Goal: Task Accomplishment & Management: Use online tool/utility

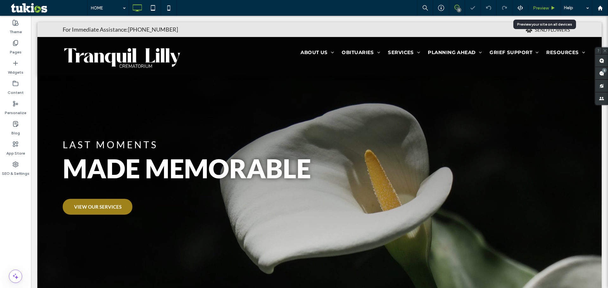
click at [542, 9] on span "Preview" at bounding box center [541, 7] width 16 height 5
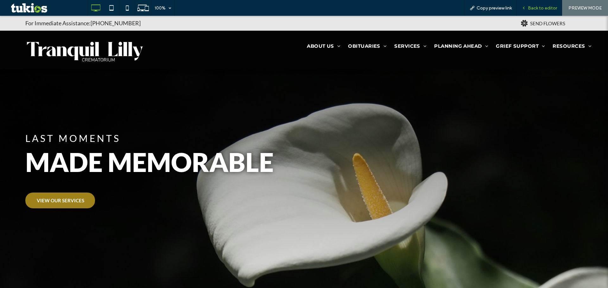
click at [542, 9] on span "Back to editor" at bounding box center [542, 7] width 29 height 5
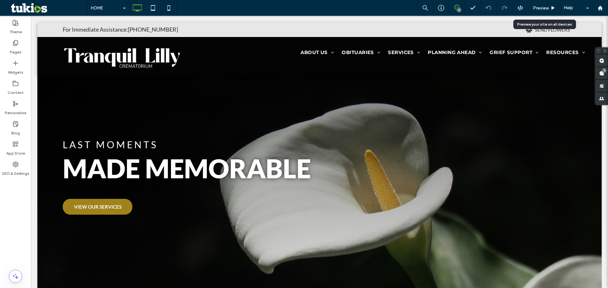
click at [542, 9] on span "Preview" at bounding box center [541, 7] width 16 height 5
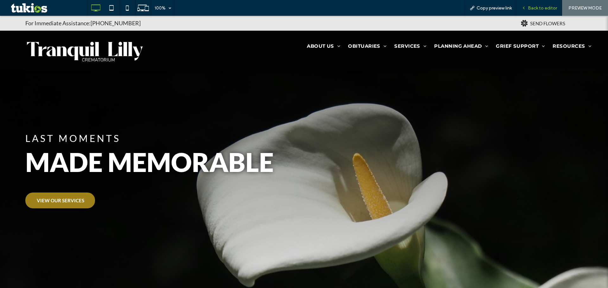
click at [540, 4] on div "Back to editor" at bounding box center [539, 8] width 45 height 16
click at [539, 10] on span "Back to editor" at bounding box center [542, 7] width 29 height 5
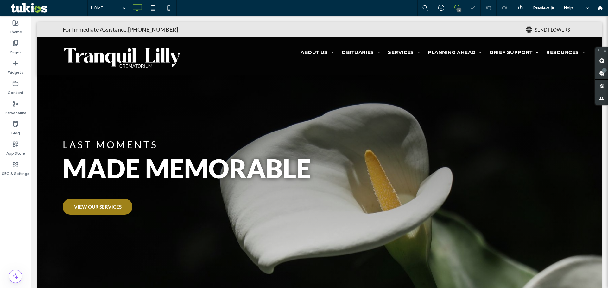
click at [456, 9] on icon at bounding box center [456, 7] width 5 height 5
click at [458, 3] on div "5" at bounding box center [457, 8] width 16 height 16
click at [456, 8] on icon at bounding box center [456, 7] width 5 height 5
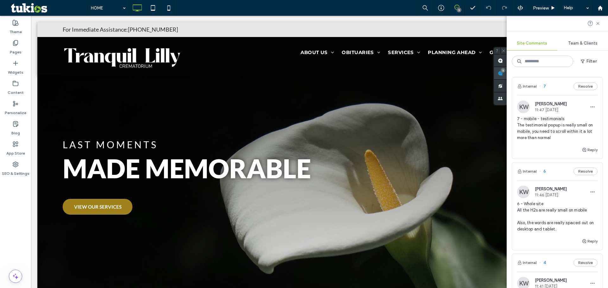
click at [601, 74] on div "Site Comments Team & Clients Filter Internal 7 Resolve KW Kyle Whiting 11:47 Se…" at bounding box center [557, 152] width 101 height 273
click at [555, 88] on div "Internal 7 Resolve" at bounding box center [557, 87] width 91 height 18
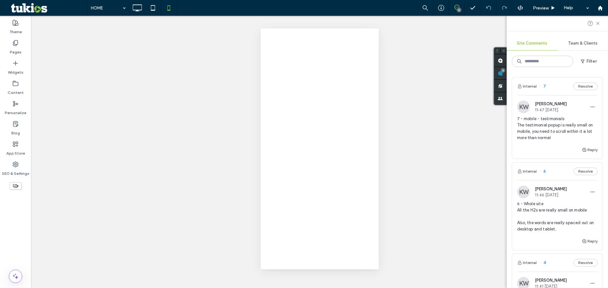
click at [555, 88] on div at bounding box center [304, 144] width 608 height 288
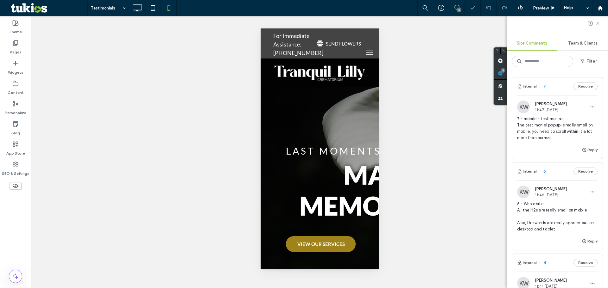
click at [558, 86] on div "Internal 7 Resolve" at bounding box center [557, 87] width 91 height 18
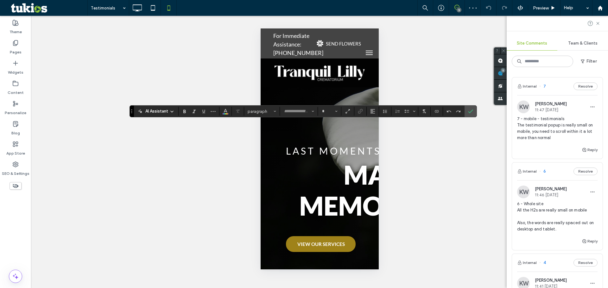
type input "**********"
type input "**"
click at [329, 111] on input "**" at bounding box center [327, 111] width 12 height 5
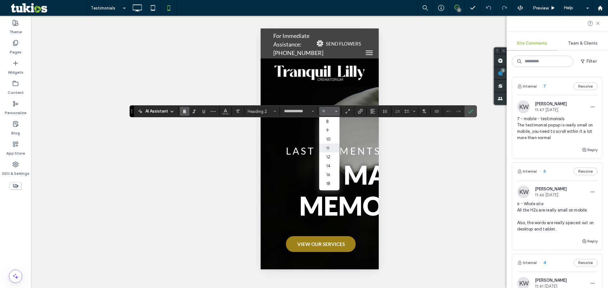
scroll to position [63, 0]
click at [332, 158] on label "36" at bounding box center [329, 155] width 20 height 9
type input "**"
click at [335, 113] on span "Size" at bounding box center [336, 111] width 3 height 8
click at [334, 172] on label "60" at bounding box center [329, 173] width 20 height 9
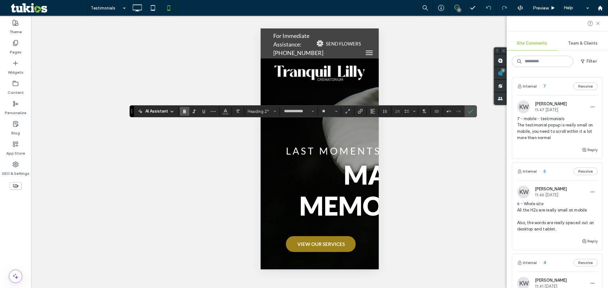
type input "**"
click at [470, 111] on icon "Confirm" at bounding box center [470, 111] width 5 height 5
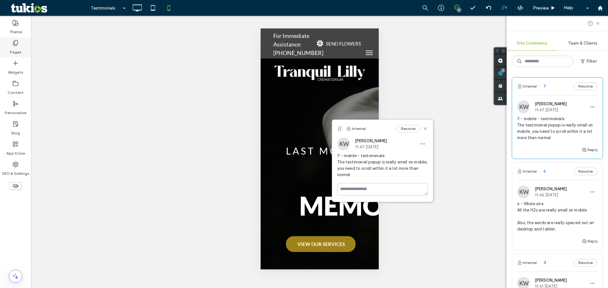
drag, startPoint x: 11, startPoint y: 42, endPoint x: 10, endPoint y: 47, distance: 4.9
click at [11, 42] on div "Pages" at bounding box center [15, 47] width 31 height 20
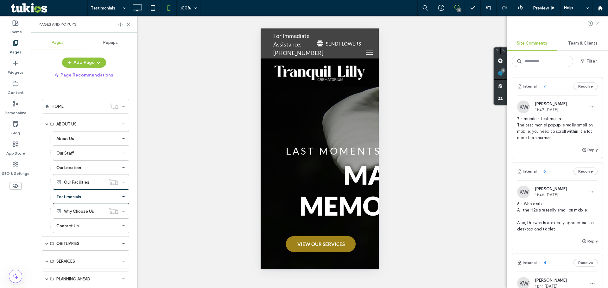
click at [107, 41] on span "Popups" at bounding box center [110, 42] width 15 height 5
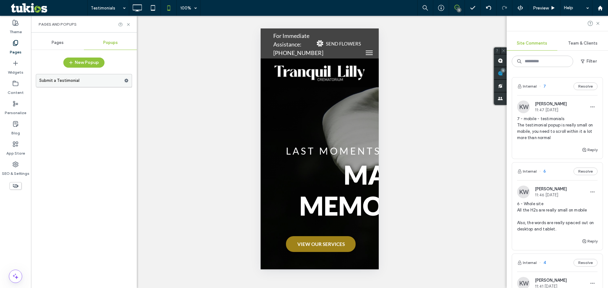
click at [102, 82] on label "Submit a Testimonial" at bounding box center [81, 80] width 85 height 13
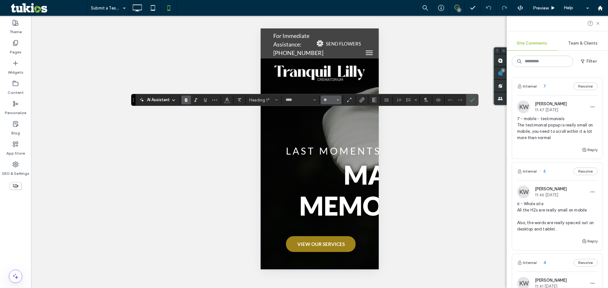
click at [337, 101] on icon "Size" at bounding box center [338, 100] width 3 height 3
click at [333, 158] on label "30" at bounding box center [331, 158] width 20 height 9
type input "**"
click at [226, 100] on icon "Color" at bounding box center [226, 99] width 5 height 5
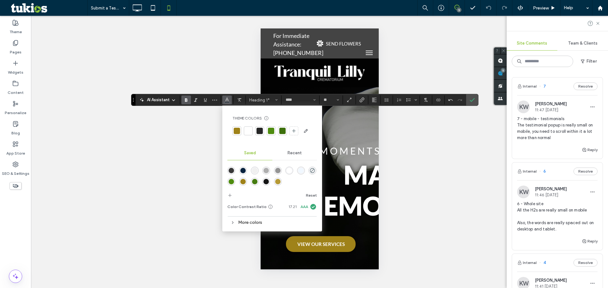
click at [246, 132] on div at bounding box center [248, 131] width 6 height 6
click at [470, 100] on icon "Confirm" at bounding box center [472, 100] width 5 height 5
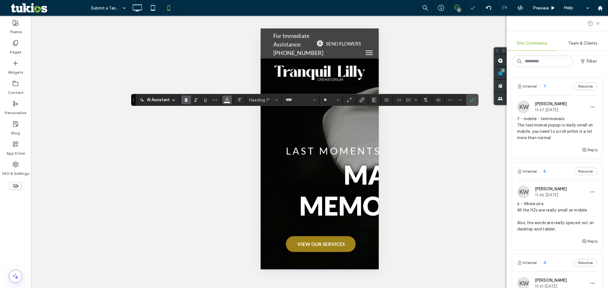
click at [230, 100] on button "Color" at bounding box center [226, 100] width 9 height 9
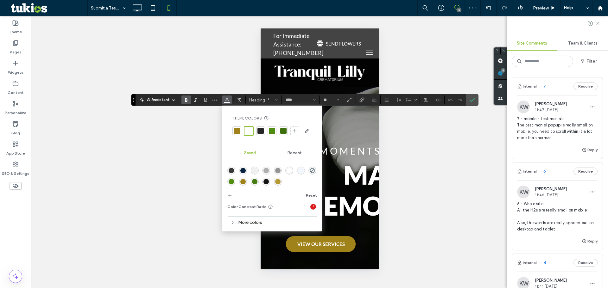
click at [272, 130] on div at bounding box center [272, 131] width 6 height 6
click at [234, 132] on div at bounding box center [237, 131] width 6 height 6
click at [470, 98] on icon "Confirm" at bounding box center [472, 100] width 5 height 5
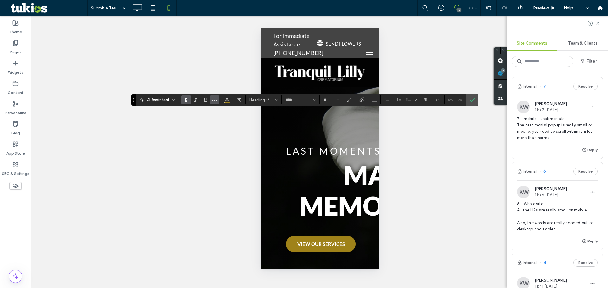
click at [216, 99] on icon "More" at bounding box center [214, 100] width 5 height 5
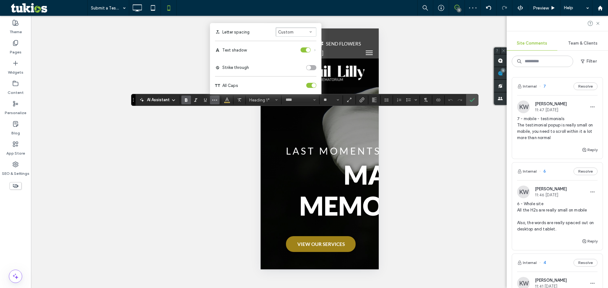
click at [310, 52] on div "toggle" at bounding box center [305, 49] width 10 height 5
click at [472, 102] on icon "Confirm" at bounding box center [472, 100] width 5 height 5
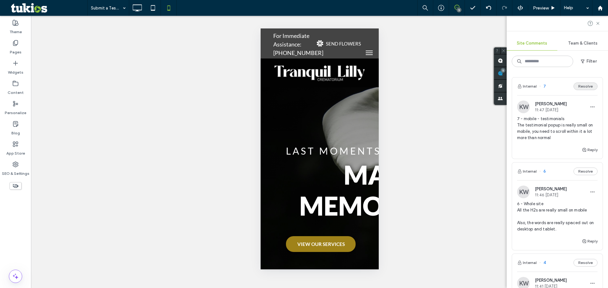
click at [587, 85] on button "Resolve" at bounding box center [585, 87] width 24 height 8
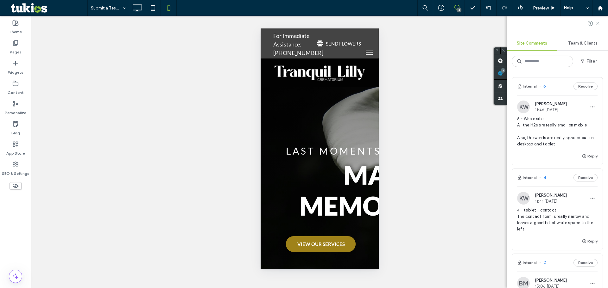
drag, startPoint x: 549, startPoint y: 89, endPoint x: 554, endPoint y: 87, distance: 5.3
click at [550, 89] on div "Internal 6 Resolve" at bounding box center [557, 87] width 91 height 18
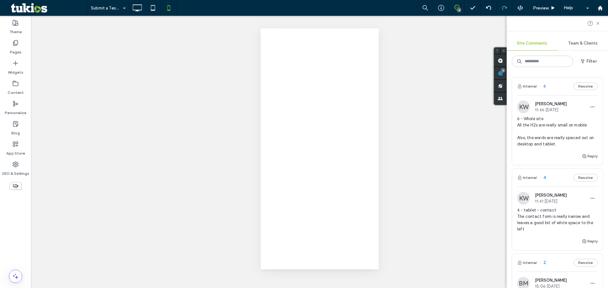
click at [557, 85] on div at bounding box center [304, 144] width 608 height 288
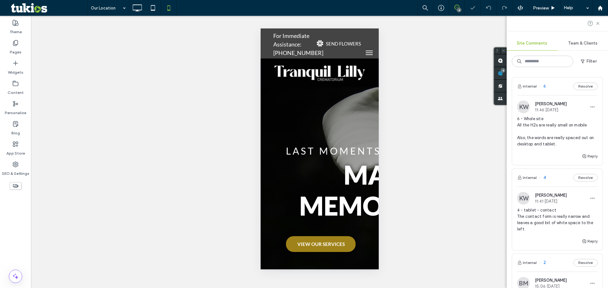
click at [556, 85] on div "Internal 6 Resolve" at bounding box center [557, 87] width 91 height 18
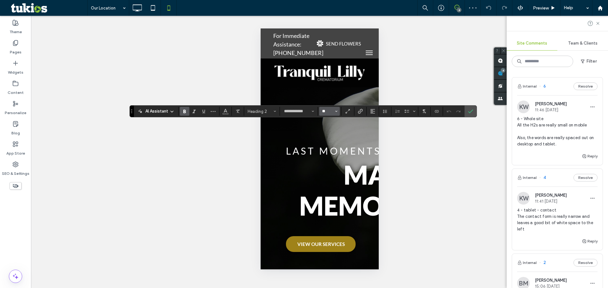
click at [324, 111] on input "**" at bounding box center [327, 111] width 12 height 5
type input "**"
click at [467, 110] on label "Confirm" at bounding box center [470, 111] width 9 height 11
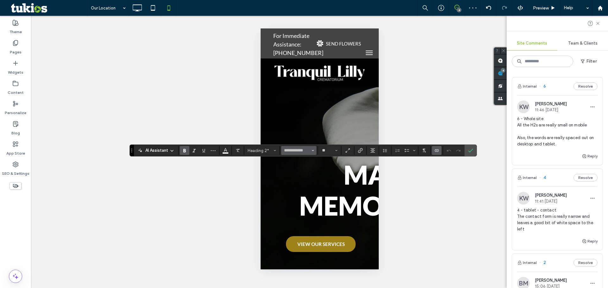
click at [312, 153] on span "Font & Font weight" at bounding box center [313, 151] width 3 height 8
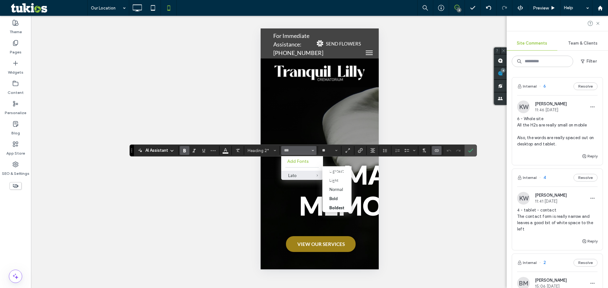
click at [301, 177] on div "Lato" at bounding box center [302, 175] width 28 height 5
type input "****"
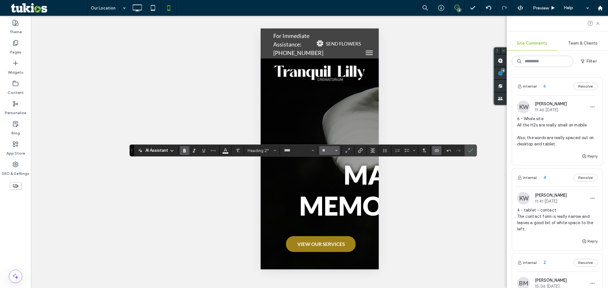
click at [335, 152] on span "Size" at bounding box center [336, 151] width 3 height 8
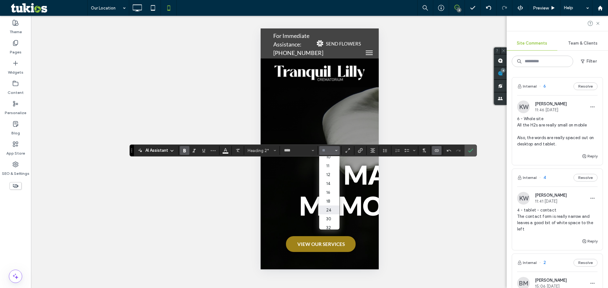
scroll to position [32, 0]
click at [330, 209] on label "30" at bounding box center [329, 209] width 20 height 9
type input "**"
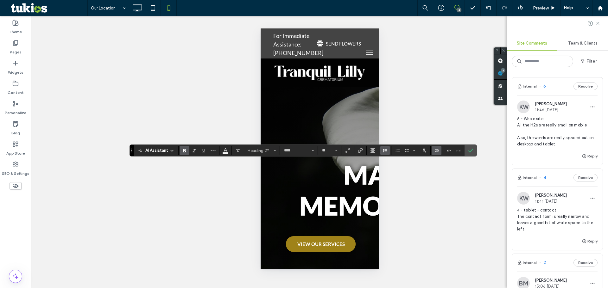
click at [387, 151] on icon "Line Height" at bounding box center [384, 150] width 5 height 5
type input "***"
click at [427, 197] on input "Custom ***" at bounding box center [439, 197] width 41 height 1
type input "***"
click at [429, 197] on input "Custom ***" at bounding box center [439, 197] width 41 height 1
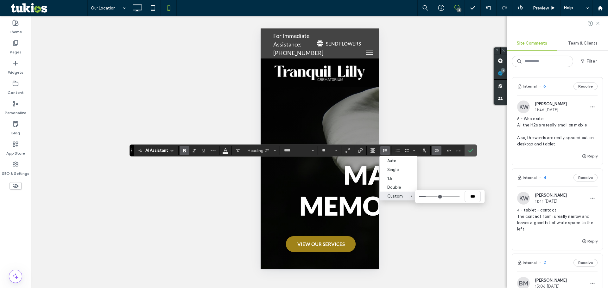
type input "*"
click at [428, 197] on input "Custom *" at bounding box center [439, 197] width 41 height 1
drag, startPoint x: 471, startPoint y: 152, endPoint x: 544, endPoint y: 142, distance: 73.5
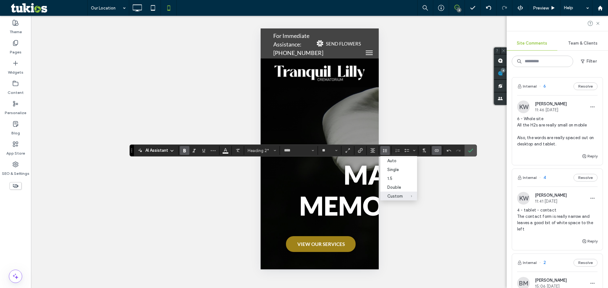
click at [474, 152] on label "Confirm" at bounding box center [470, 150] width 9 height 11
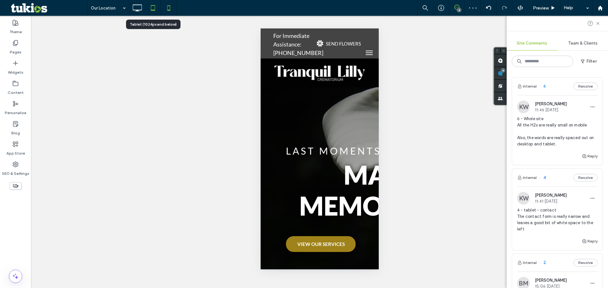
click at [150, 9] on icon at bounding box center [153, 8] width 13 height 13
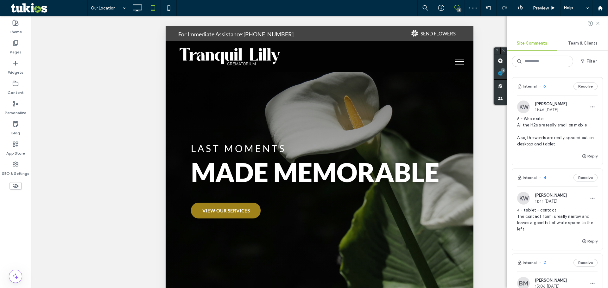
type input "****"
type input "**"
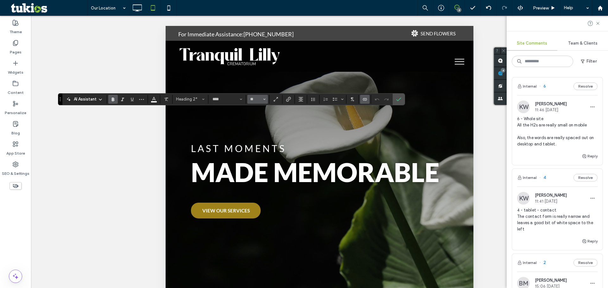
click at [263, 100] on icon "Size" at bounding box center [264, 99] width 3 height 3
click at [259, 152] on label "24" at bounding box center [257, 148] width 20 height 9
click at [266, 100] on button "**" at bounding box center [257, 99] width 21 height 9
click at [260, 157] on label "30" at bounding box center [257, 157] width 20 height 9
type input "**"
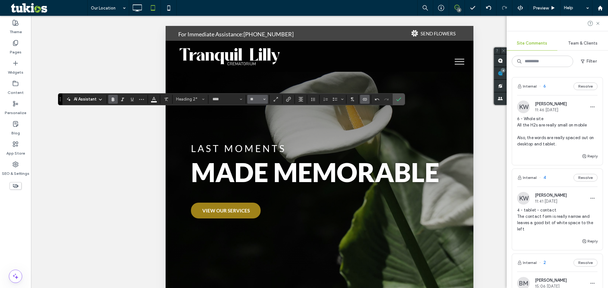
click at [264, 98] on span "Size" at bounding box center [264, 99] width 3 height 8
click at [259, 164] on label "32" at bounding box center [257, 166] width 20 height 9
type input "**"
click at [397, 98] on icon "Confirm" at bounding box center [398, 99] width 5 height 5
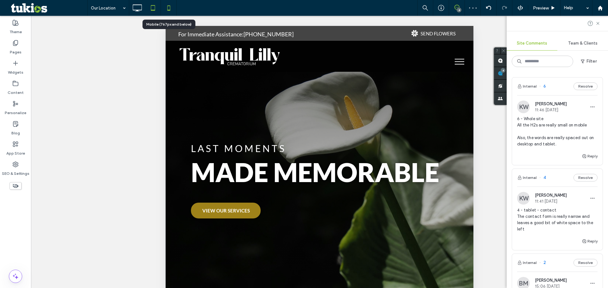
click at [171, 8] on icon at bounding box center [168, 8] width 13 height 13
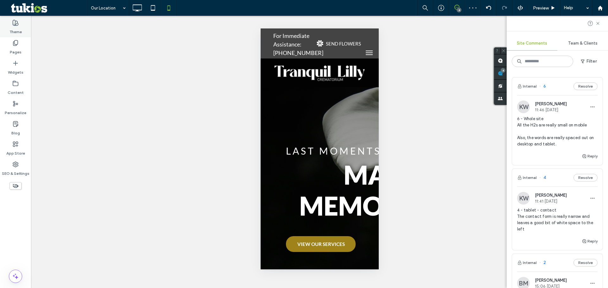
click at [20, 24] on div "Theme" at bounding box center [15, 27] width 31 height 20
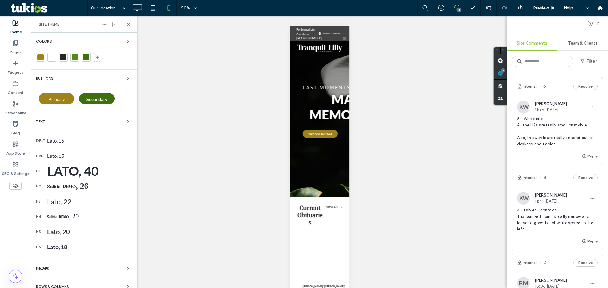
drag, startPoint x: 77, startPoint y: 188, endPoint x: 75, endPoint y: 191, distance: 3.6
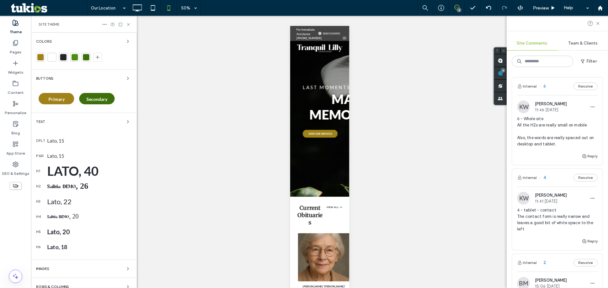
click at [77, 188] on div "Salitia DEMO, 26" at bounding box center [89, 187] width 85 height 10
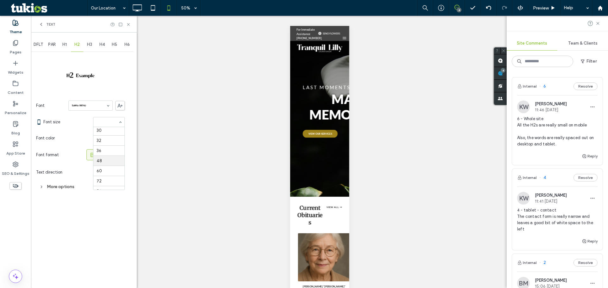
scroll to position [109, 0]
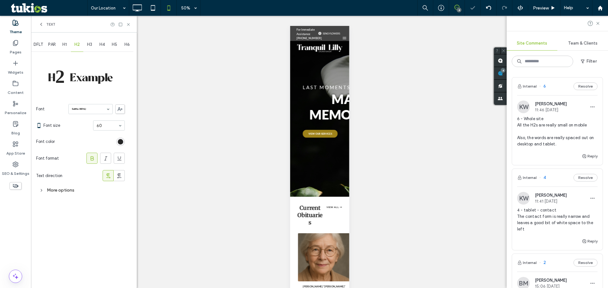
click at [129, 92] on div "DFLT PAR H1 H2 H3 H4 H5 H6 H2 Example Font Salitia DEMO Font size 60 Font color…" at bounding box center [84, 161] width 106 height 256
click at [128, 25] on icon at bounding box center [128, 24] width 5 height 5
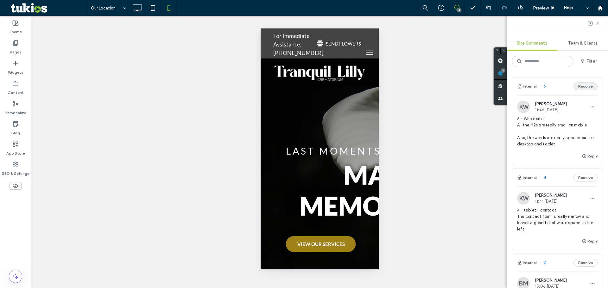
click at [582, 87] on button "Resolve" at bounding box center [585, 87] width 24 height 8
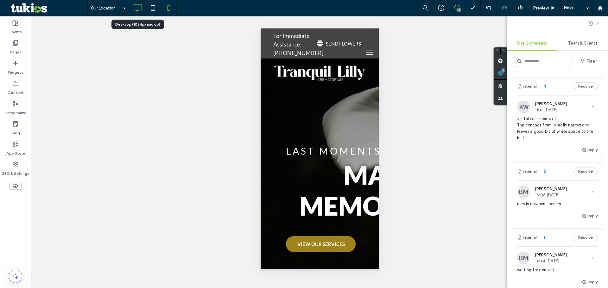
click at [134, 13] on icon at bounding box center [137, 8] width 13 height 13
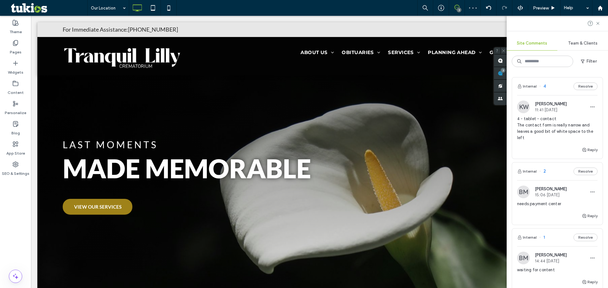
click at [565, 82] on div "Internal 4 Resolve" at bounding box center [557, 87] width 91 height 18
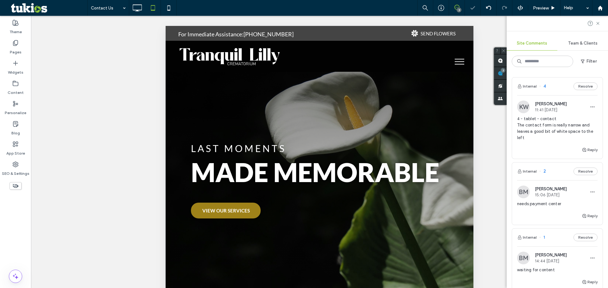
scroll to position [69, 0]
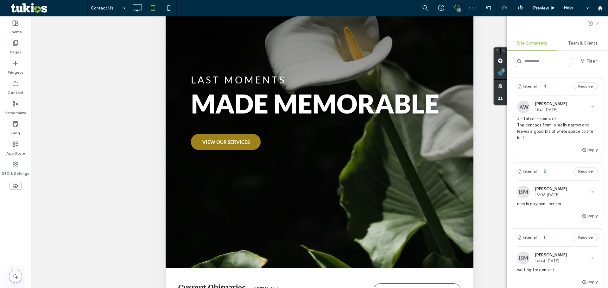
click at [584, 85] on button "Resolve" at bounding box center [585, 87] width 24 height 8
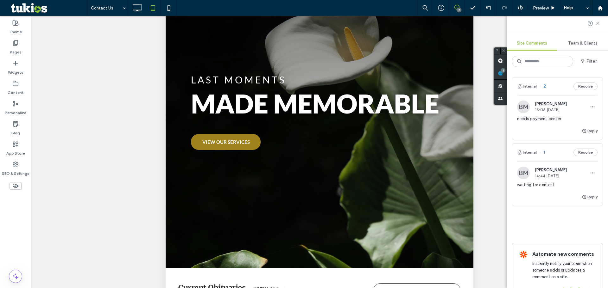
click at [556, 87] on div "Internal 2 Resolve" at bounding box center [557, 87] width 91 height 18
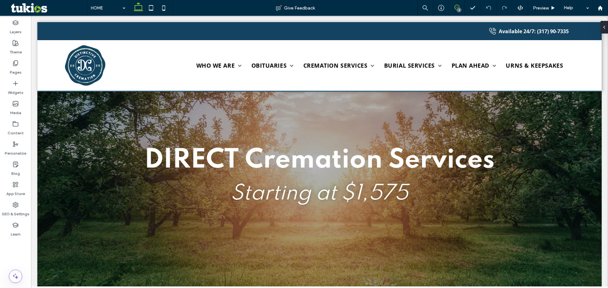
click at [456, 5] on icon at bounding box center [456, 7] width 5 height 5
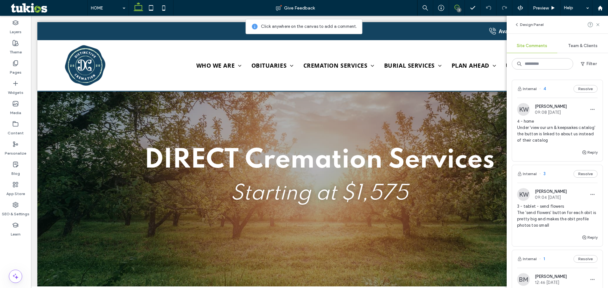
click at [557, 92] on div "Internal 4 Resolve" at bounding box center [557, 89] width 91 height 18
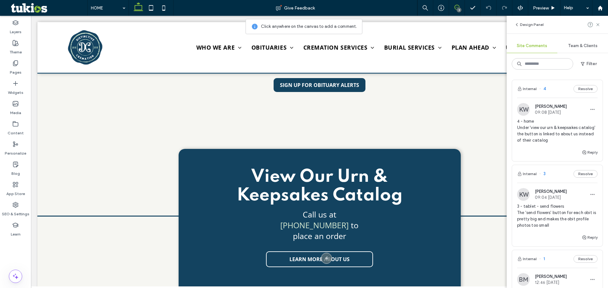
scroll to position [574, 0]
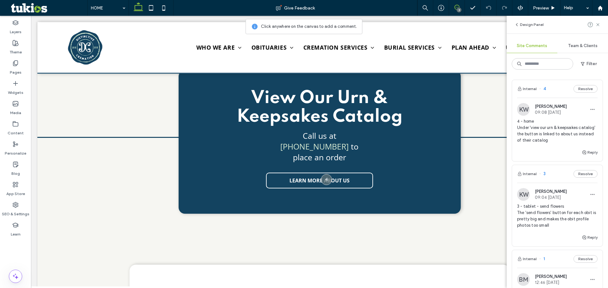
click at [557, 90] on div "Internal 4 Resolve" at bounding box center [557, 89] width 91 height 18
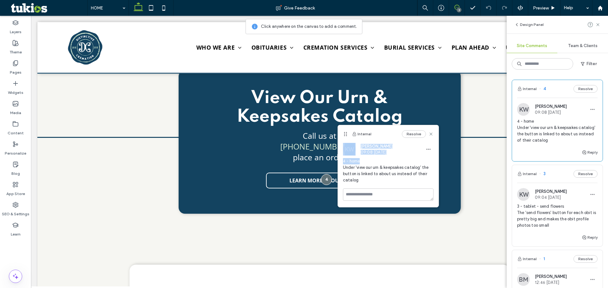
drag, startPoint x: 387, startPoint y: 131, endPoint x: 385, endPoint y: 159, distance: 27.6
click at [387, 161] on div "Internal Resolve KW Kyle Whiting 09:08 Sep 11 2025 4 - home Under 'view our urn…" at bounding box center [388, 166] width 101 height 82
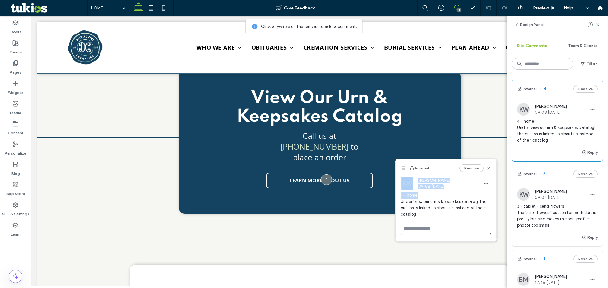
drag, startPoint x: 346, startPoint y: 134, endPoint x: 394, endPoint y: 153, distance: 51.7
click at [401, 166] on use at bounding box center [402, 168] width 3 height 4
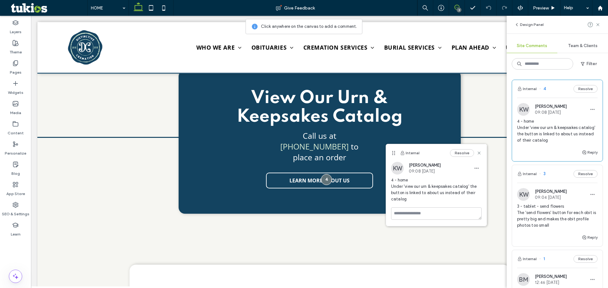
click at [431, 152] on div "Internal Resolve" at bounding box center [436, 153] width 101 height 18
click at [458, 6] on icon at bounding box center [456, 7] width 5 height 5
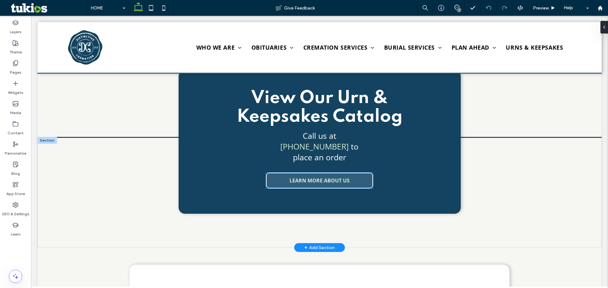
click at [354, 173] on link "LEARN MORE ABOUT US" at bounding box center [319, 181] width 107 height 16
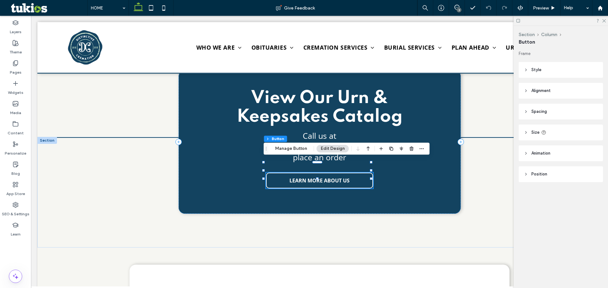
click at [293, 154] on div "Section Column Button Manage Button Edit Design" at bounding box center [347, 149] width 166 height 12
click at [300, 149] on button "Manage Button" at bounding box center [291, 149] width 40 height 8
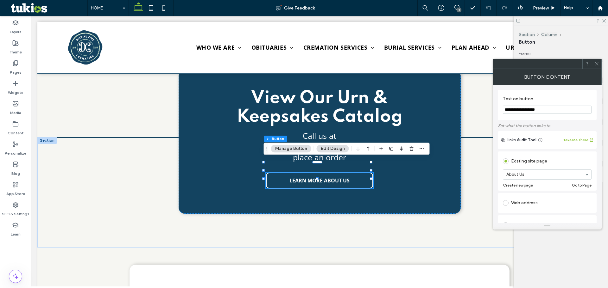
click at [555, 111] on input "**********" at bounding box center [547, 110] width 89 height 8
drag, startPoint x: 553, startPoint y: 111, endPoint x: 530, endPoint y: 113, distance: 23.3
click at [530, 113] on input "**********" at bounding box center [547, 110] width 89 height 8
type input "**********"
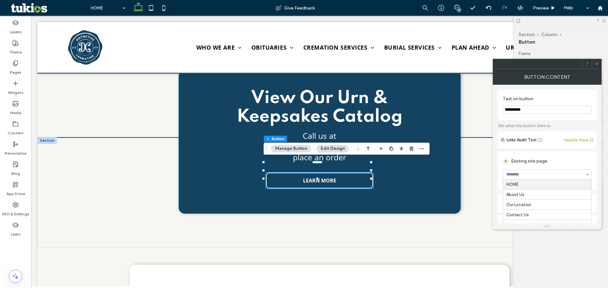
click at [571, 153] on div "Existing site page HOME About Us Our Location Contact Us Our Staff Our Faciliti…" at bounding box center [547, 171] width 99 height 39
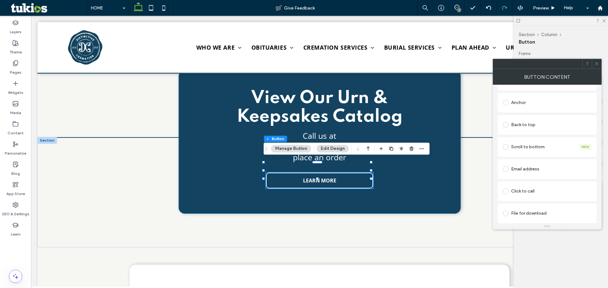
click at [542, 219] on div "File for download" at bounding box center [547, 213] width 89 height 13
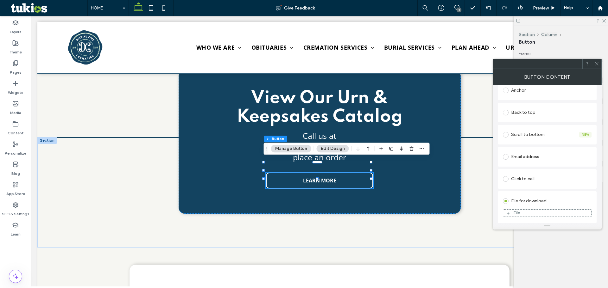
click at [548, 212] on div "File" at bounding box center [547, 214] width 88 height 6
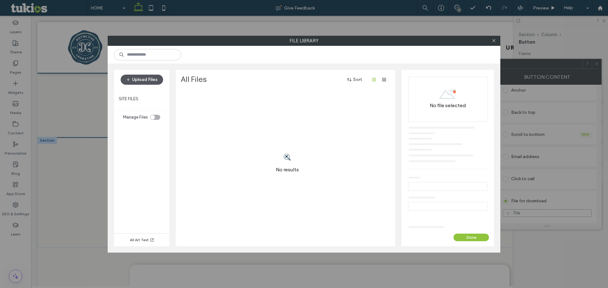
click at [155, 79] on button "Upload Files" at bounding box center [142, 80] width 42 height 10
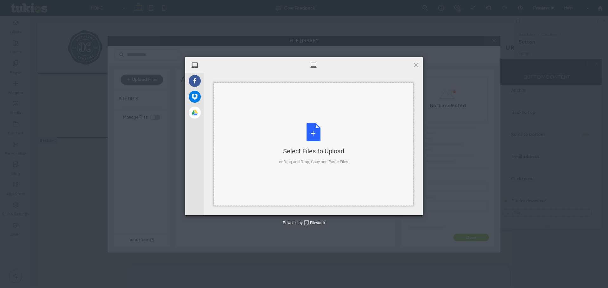
click at [272, 129] on div "Select Files to Upload or Drag and Drop, Copy and Paste Files" at bounding box center [313, 144] width 199 height 123
click at [414, 64] on span at bounding box center [416, 64] width 7 height 7
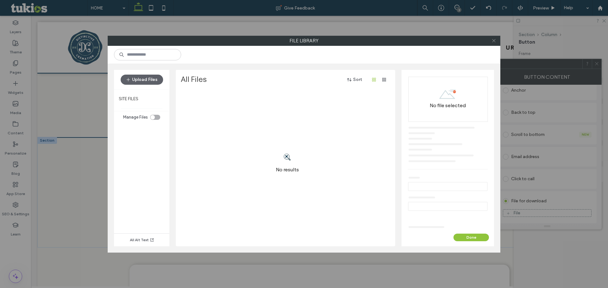
click at [495, 36] on span at bounding box center [493, 40] width 5 height 9
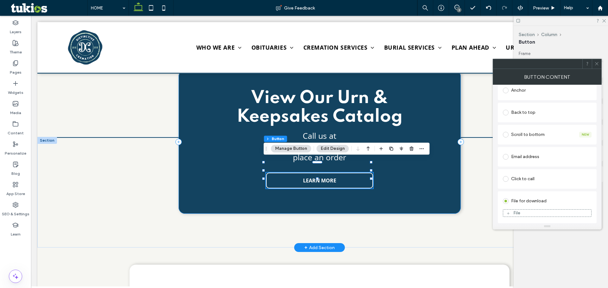
click at [399, 190] on div "View Our Urn & Keepsakes Catalog Call us at (317) 900-7335 to place an order LE…" at bounding box center [320, 142] width 282 height 144
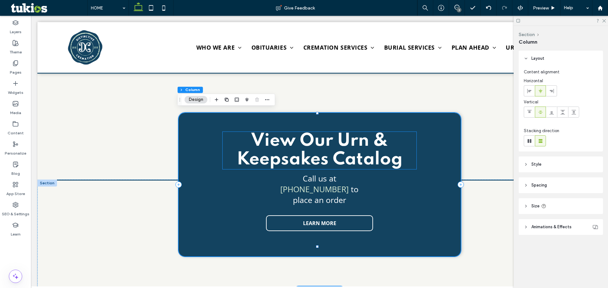
scroll to position [542, 0]
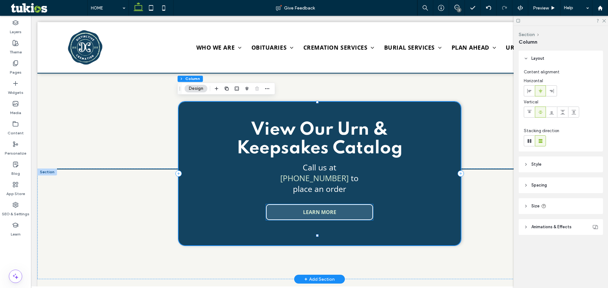
click at [353, 205] on link "LEARN MORE" at bounding box center [319, 213] width 107 height 16
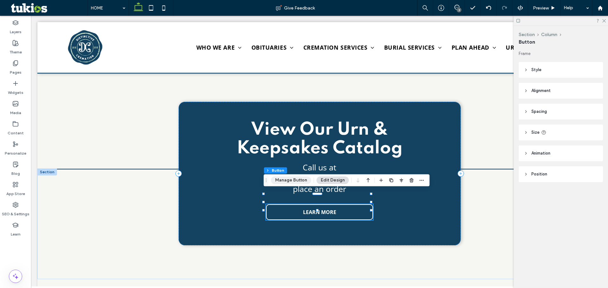
click at [294, 180] on button "Manage Button" at bounding box center [291, 181] width 40 height 8
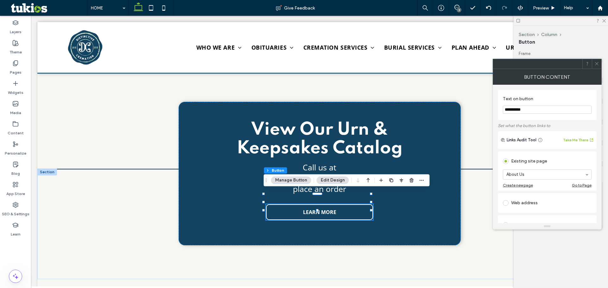
click at [542, 201] on div "Web address" at bounding box center [547, 203] width 89 height 10
click at [543, 199] on input "url" at bounding box center [547, 196] width 89 height 8
paste input "**********"
type input "**********"
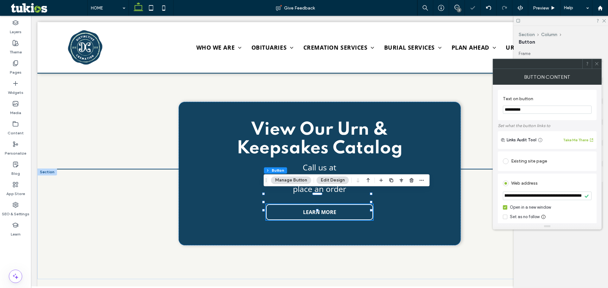
click at [554, 182] on div "Web address" at bounding box center [547, 184] width 89 height 10
click at [597, 64] on icon at bounding box center [596, 63] width 5 height 5
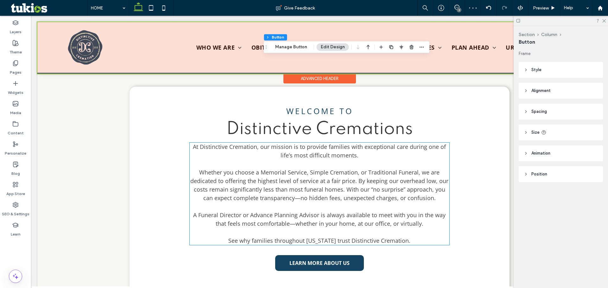
scroll to position [701, 0]
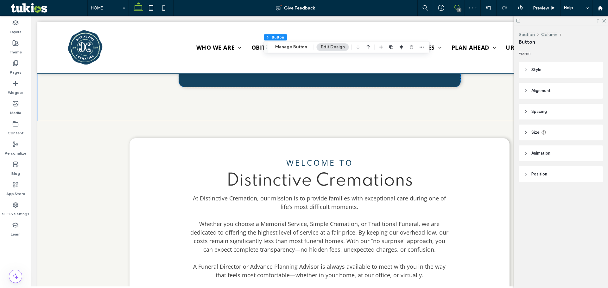
click at [457, 7] on icon at bounding box center [456, 7] width 5 height 5
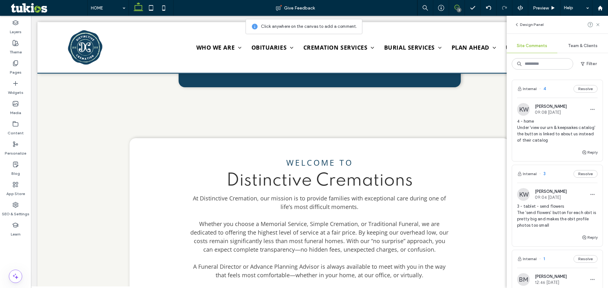
click at [581, 87] on button "Resolve" at bounding box center [585, 89] width 24 height 8
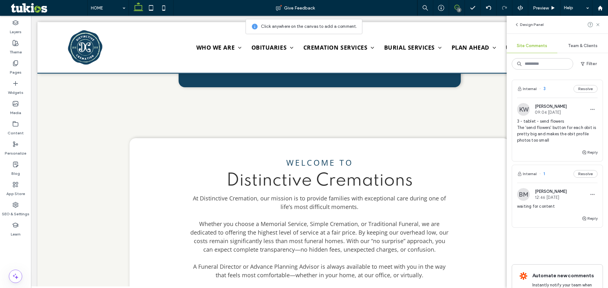
click at [557, 89] on div "Internal 3 Resolve" at bounding box center [557, 89] width 91 height 18
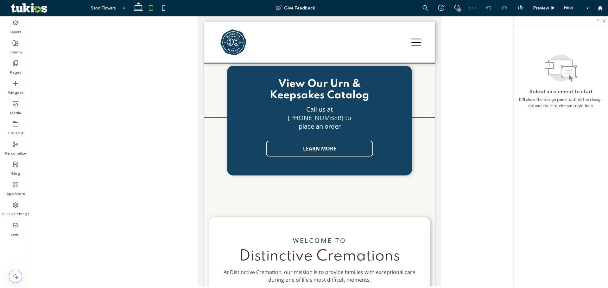
click at [556, 88] on div "Select an element to start It’ll show the design panel with all the design opti…" at bounding box center [561, 81] width 84 height 56
click at [525, 53] on div "Select an element to start It’ll show the design panel with all the design opti…" at bounding box center [561, 81] width 84 height 56
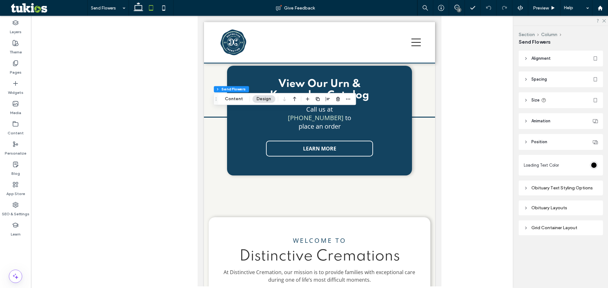
click at [565, 207] on div "Obituary Layouts" at bounding box center [561, 207] width 74 height 5
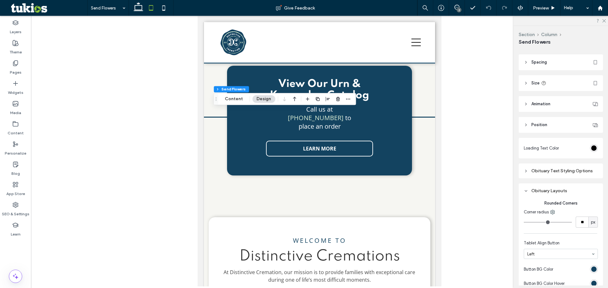
scroll to position [32, 0]
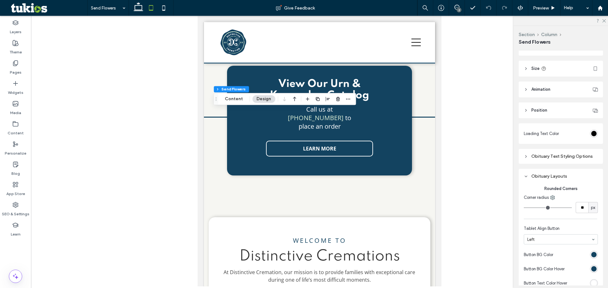
click at [557, 70] on header "Size" at bounding box center [561, 69] width 84 height 16
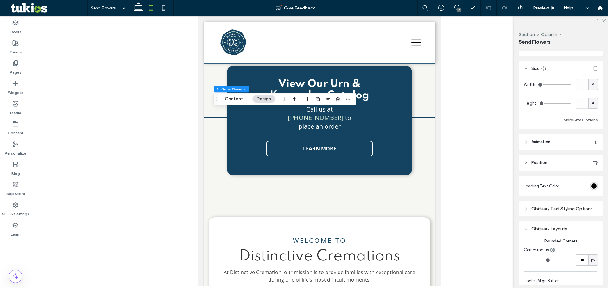
click at [565, 66] on header "Size" at bounding box center [561, 69] width 84 height 16
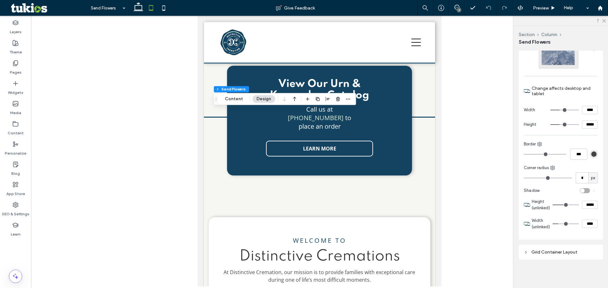
scroll to position [476, 0]
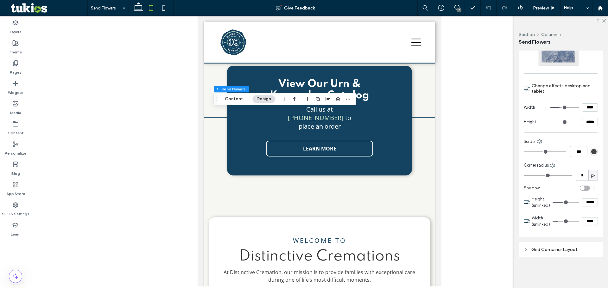
click at [575, 250] on div "Grid Container Layout" at bounding box center [561, 249] width 74 height 5
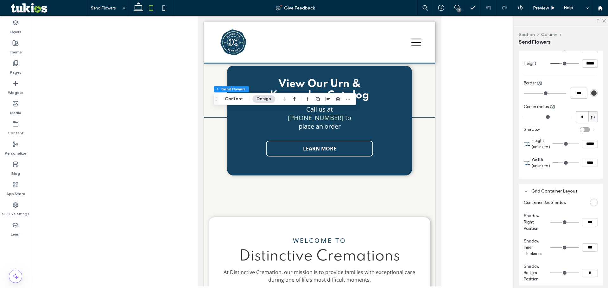
scroll to position [569, 0]
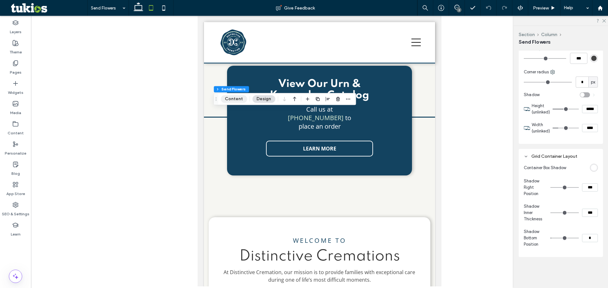
click at [238, 101] on button "Content" at bounding box center [234, 99] width 26 height 8
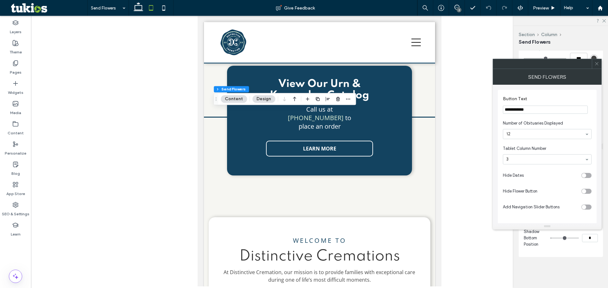
drag, startPoint x: 529, startPoint y: 159, endPoint x: 537, endPoint y: 163, distance: 8.6
click at [457, 4] on div "2" at bounding box center [457, 8] width 16 height 16
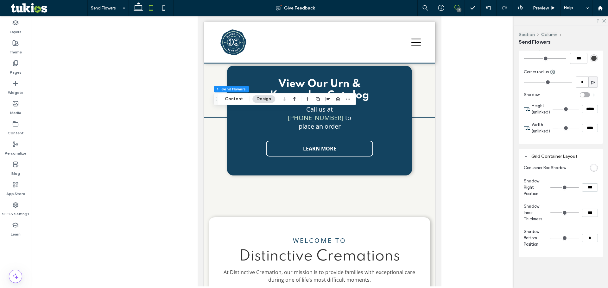
click at [453, 5] on span at bounding box center [457, 7] width 16 height 5
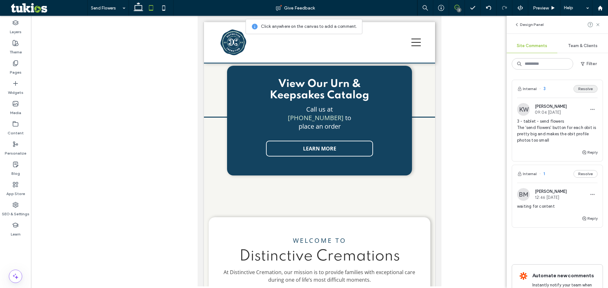
click at [584, 88] on button "Resolve" at bounding box center [585, 89] width 24 height 8
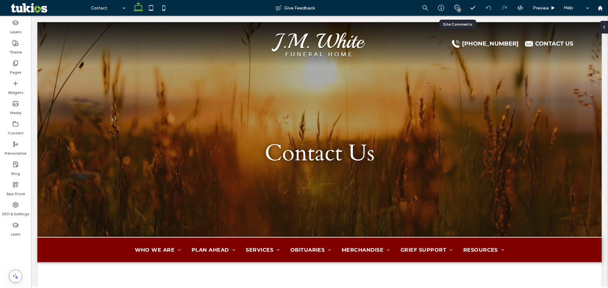
click at [457, 3] on div "5" at bounding box center [457, 8] width 16 height 16
click at [456, 6] on icon at bounding box center [456, 7] width 5 height 5
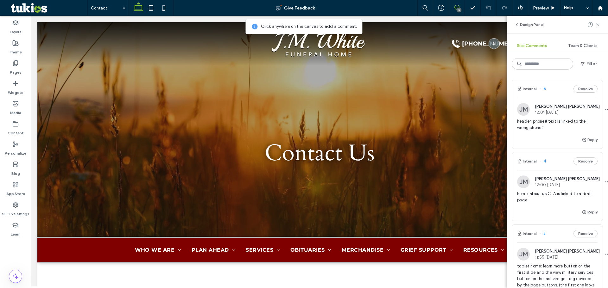
click at [554, 91] on div "Internal 5 Resolve" at bounding box center [557, 89] width 91 height 18
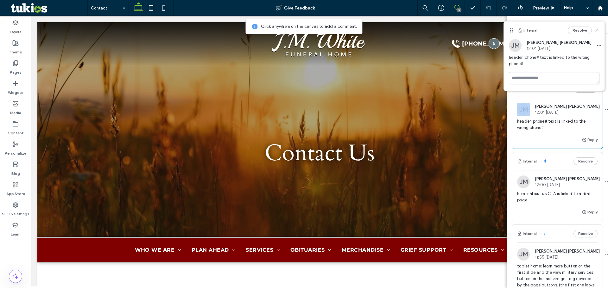
click at [562, 95] on div "Internal 5 Resolve" at bounding box center [557, 89] width 91 height 18
click at [577, 30] on button "Resolve" at bounding box center [580, 31] width 24 height 8
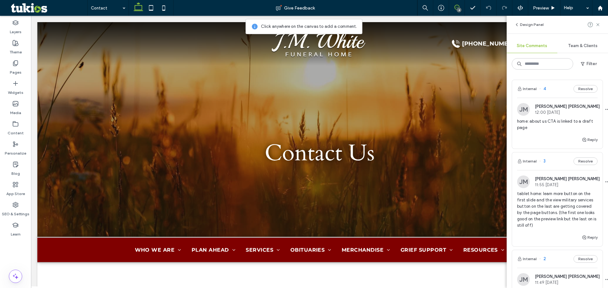
click at [558, 87] on div "Internal 4 Resolve" at bounding box center [557, 89] width 91 height 18
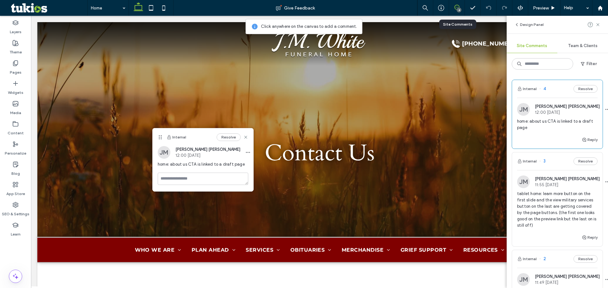
click at [457, 4] on div "4" at bounding box center [457, 8] width 16 height 16
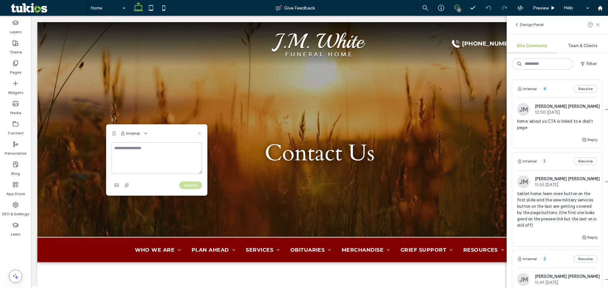
click at [201, 136] on icon at bounding box center [199, 133] width 5 height 5
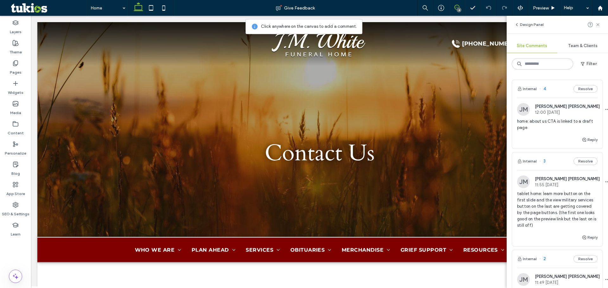
click at [458, 6] on icon at bounding box center [456, 7] width 5 height 5
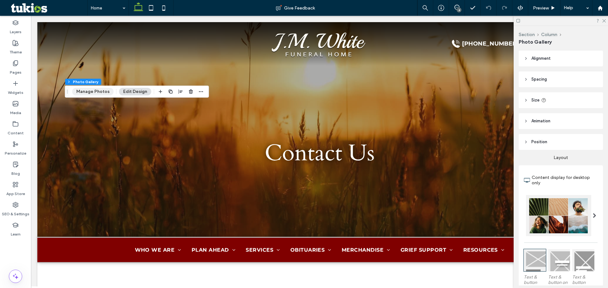
click at [96, 92] on button "Manage Photos" at bounding box center [92, 92] width 41 height 8
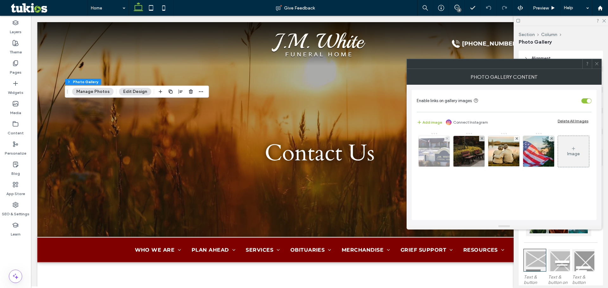
click at [441, 149] on img at bounding box center [434, 151] width 47 height 31
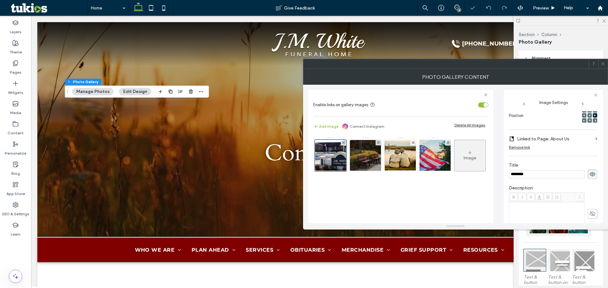
click at [560, 140] on label "Linked to Page: About Us" at bounding box center [555, 139] width 76 height 12
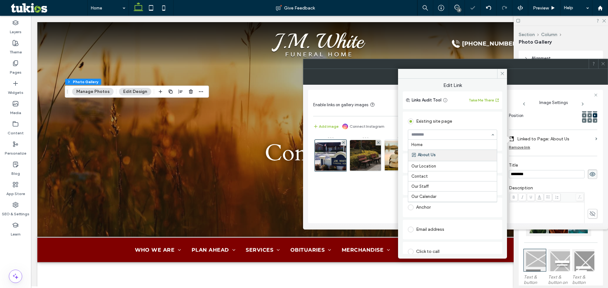
scroll to position [10, 0]
click at [445, 125] on div "Existing site page" at bounding box center [452, 122] width 89 height 10
click at [18, 61] on icon at bounding box center [15, 63] width 6 height 6
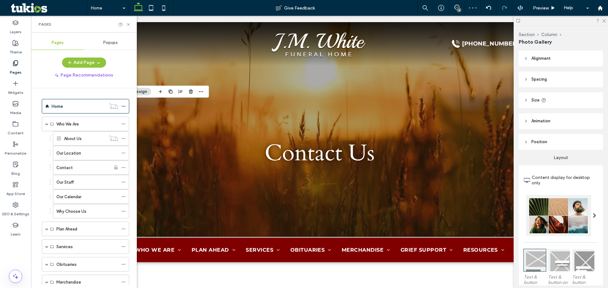
click at [79, 139] on label "About Us" at bounding box center [73, 138] width 18 height 11
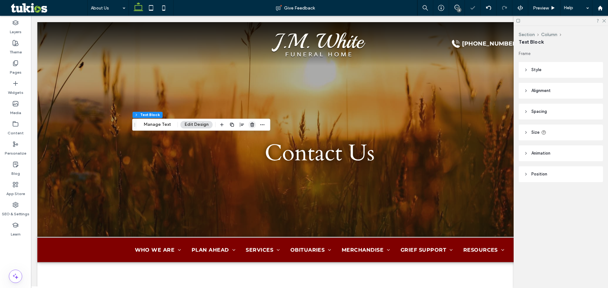
click at [252, 126] on icon "button" at bounding box center [252, 124] width 5 height 5
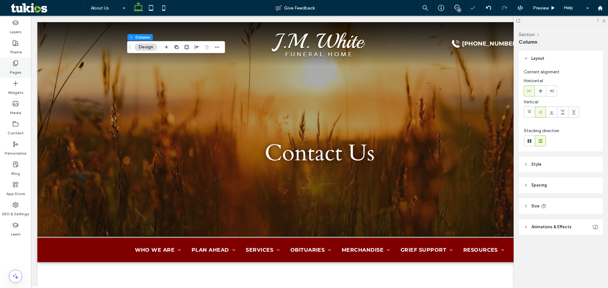
click at [9, 62] on div "Pages" at bounding box center [15, 68] width 31 height 20
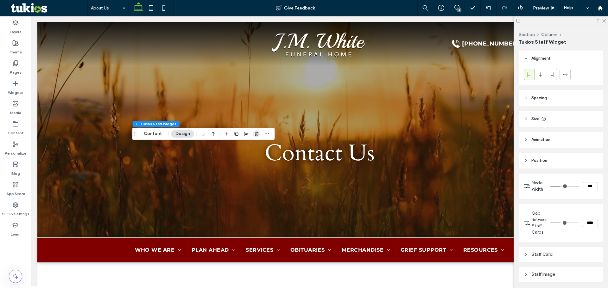
click at [257, 134] on use "button" at bounding box center [257, 134] width 4 height 4
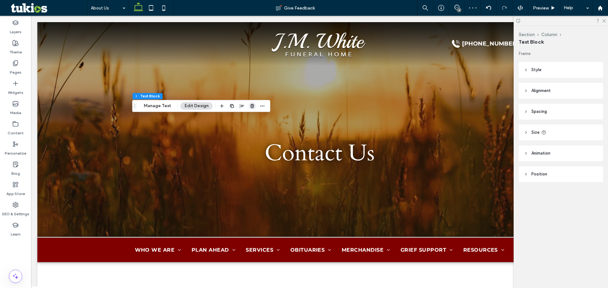
click at [250, 109] on icon "button" at bounding box center [252, 106] width 5 height 5
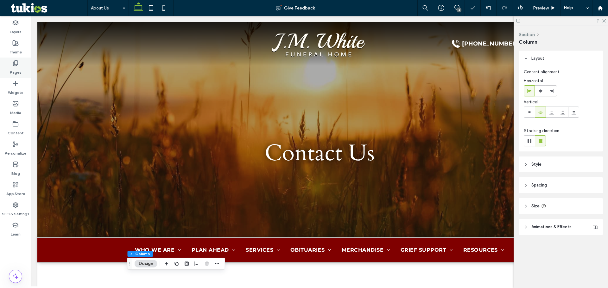
click at [16, 66] on icon at bounding box center [15, 63] width 6 height 6
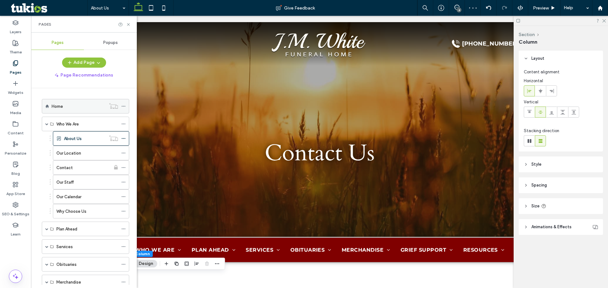
click at [81, 104] on div "Home" at bounding box center [79, 106] width 54 height 7
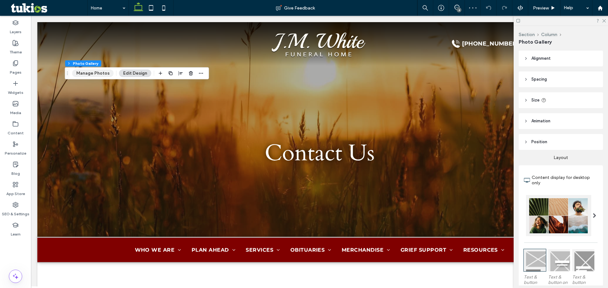
click at [103, 71] on button "Manage Photos" at bounding box center [92, 74] width 41 height 8
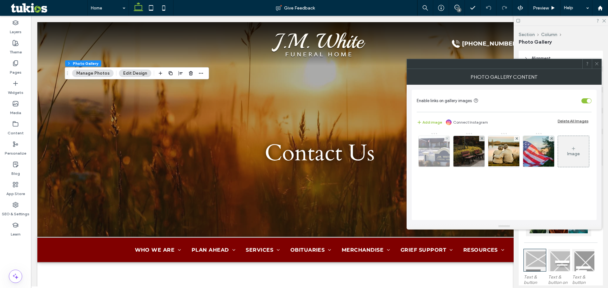
click at [434, 157] on img at bounding box center [434, 151] width 47 height 31
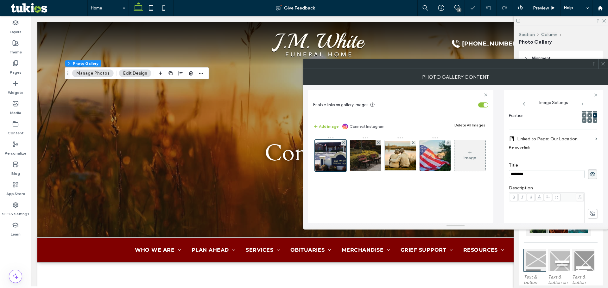
click at [536, 170] on div "********" at bounding box center [553, 174] width 88 height 9
click at [535, 170] on div "********" at bounding box center [553, 174] width 88 height 9
click at [532, 178] on input "********" at bounding box center [547, 174] width 76 height 8
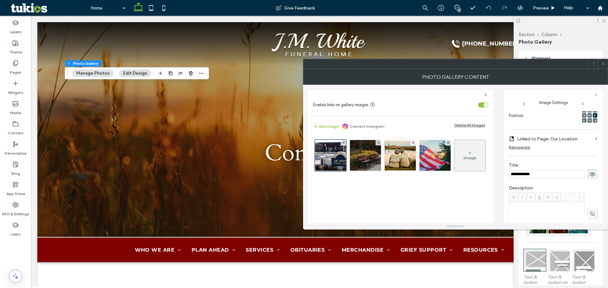
type input "**********"
click at [565, 156] on hr at bounding box center [553, 156] width 88 height 0
click at [605, 65] on icon at bounding box center [603, 63] width 5 height 5
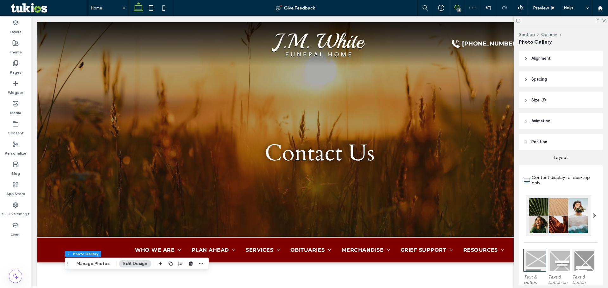
click at [459, 7] on use at bounding box center [456, 7] width 5 height 5
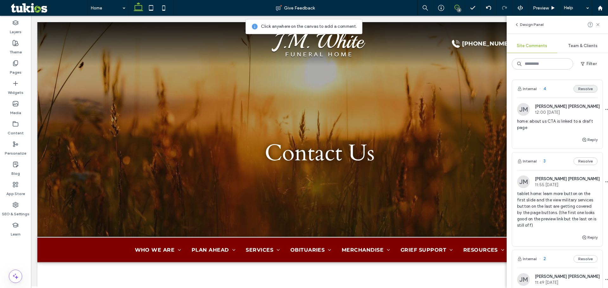
click at [578, 90] on button "Resolve" at bounding box center [585, 89] width 24 height 8
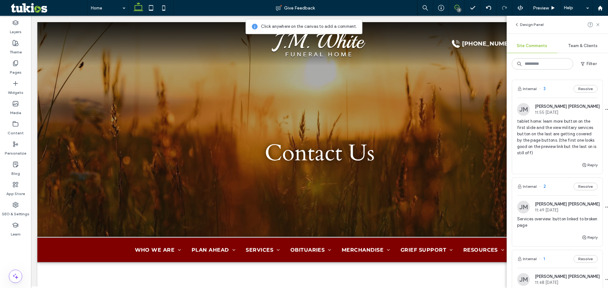
click at [547, 90] on div "Internal 3 Resolve" at bounding box center [557, 89] width 91 height 18
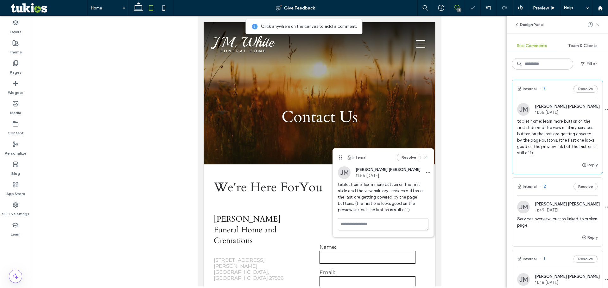
click at [552, 86] on div "Internal 3 Resolve" at bounding box center [557, 89] width 91 height 18
click at [549, 89] on div "Internal 3 Resolve" at bounding box center [557, 89] width 91 height 18
click at [383, 153] on div "Internal Resolve" at bounding box center [383, 158] width 101 height 18
click at [454, 5] on span at bounding box center [457, 7] width 16 height 5
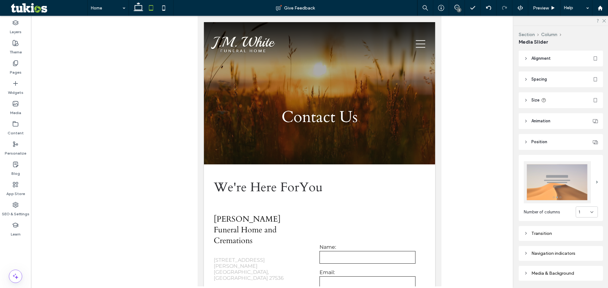
type input "***"
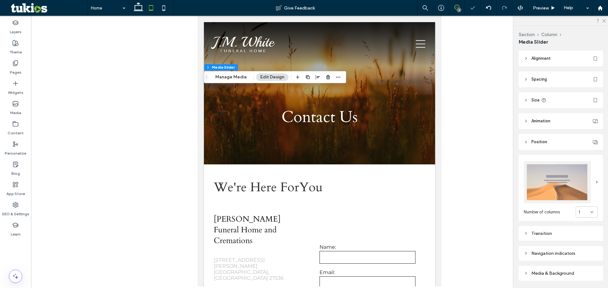
click at [455, 6] on use at bounding box center [456, 7] width 5 height 5
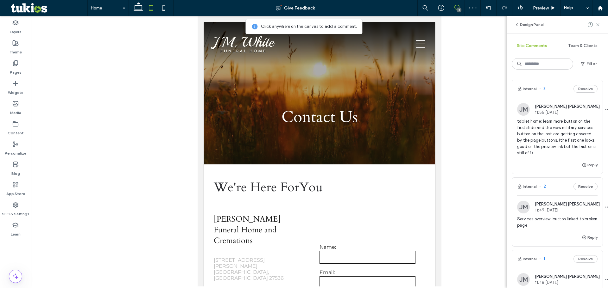
click at [558, 88] on div "Internal 3 Resolve" at bounding box center [557, 89] width 91 height 18
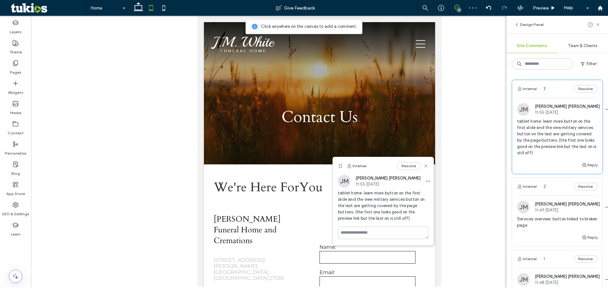
click at [558, 88] on div "Internal 3 Resolve" at bounding box center [557, 89] width 91 height 18
click at [540, 4] on div "Preview" at bounding box center [544, 8] width 32 height 16
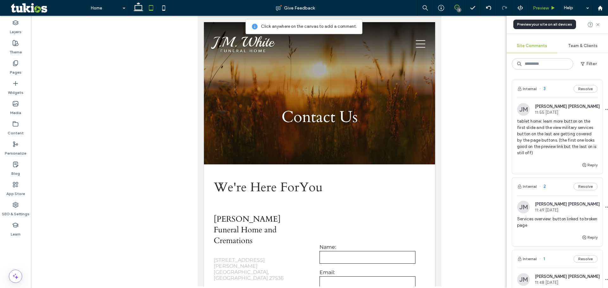
click at [540, 10] on span "Preview" at bounding box center [541, 7] width 16 height 5
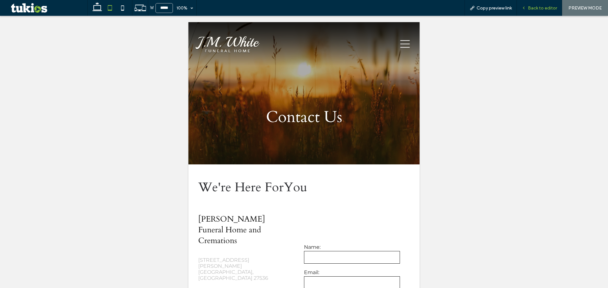
click at [533, 9] on span "Back to editor" at bounding box center [542, 7] width 29 height 5
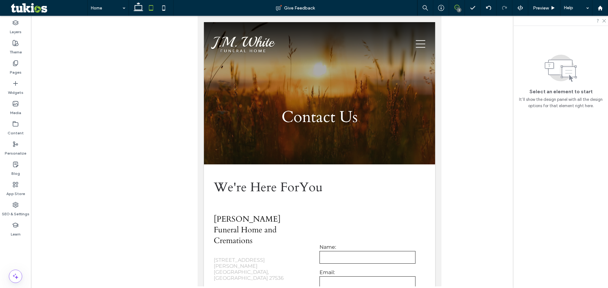
click at [458, 5] on icon at bounding box center [456, 7] width 5 height 5
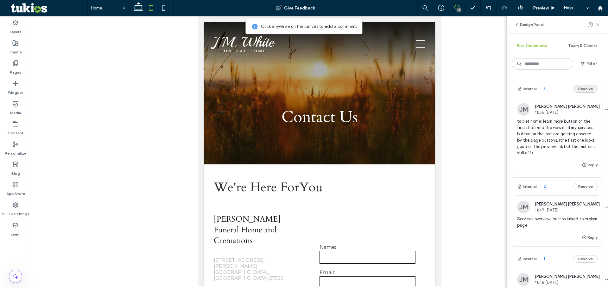
click at [577, 89] on button "Resolve" at bounding box center [585, 89] width 24 height 8
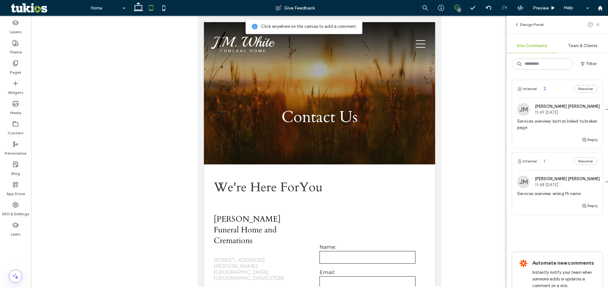
click at [548, 84] on div "Internal 2 Resolve" at bounding box center [557, 89] width 91 height 18
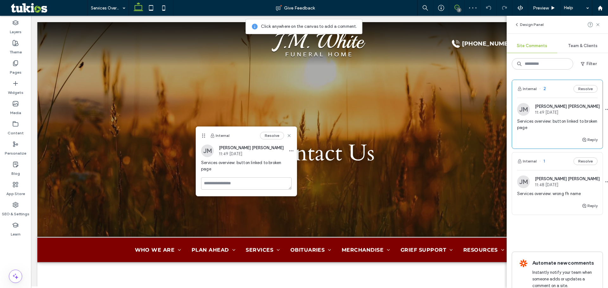
drag, startPoint x: 456, startPoint y: 6, endPoint x: 451, endPoint y: 13, distance: 8.4
click at [456, 6] on icon at bounding box center [456, 7] width 5 height 5
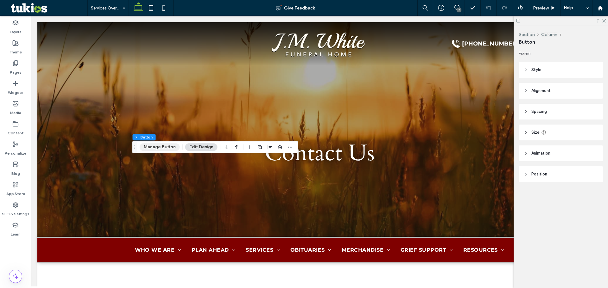
click at [166, 149] on button "Manage Button" at bounding box center [160, 147] width 40 height 8
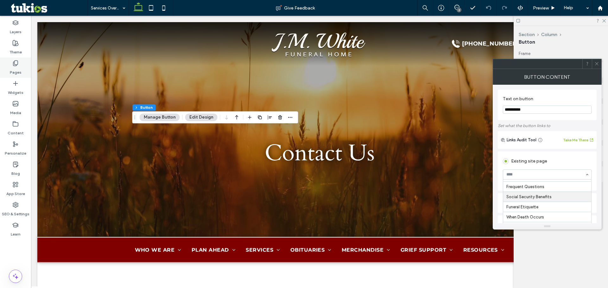
click at [23, 66] on div "Pages" at bounding box center [15, 68] width 31 height 20
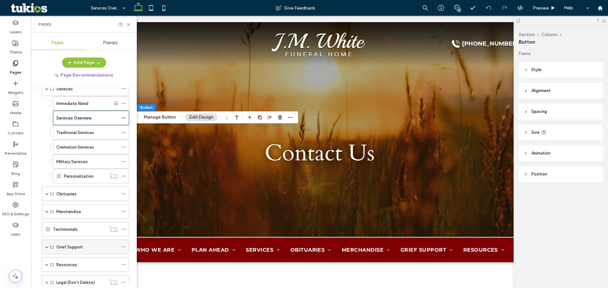
scroll to position [158, 0]
click at [47, 212] on span at bounding box center [46, 211] width 3 height 3
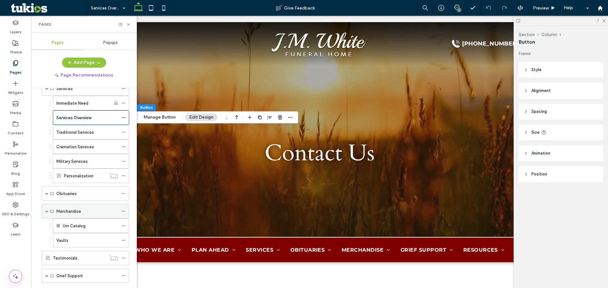
click at [47, 212] on span at bounding box center [46, 211] width 3 height 3
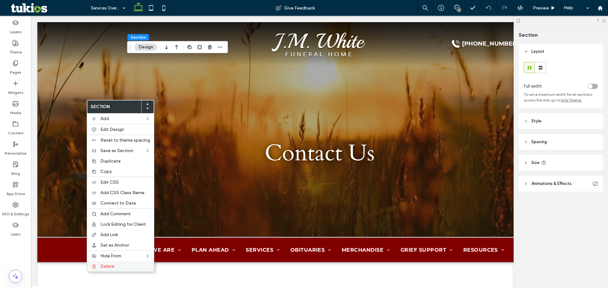
click at [117, 264] on div "Delete" at bounding box center [120, 267] width 67 height 10
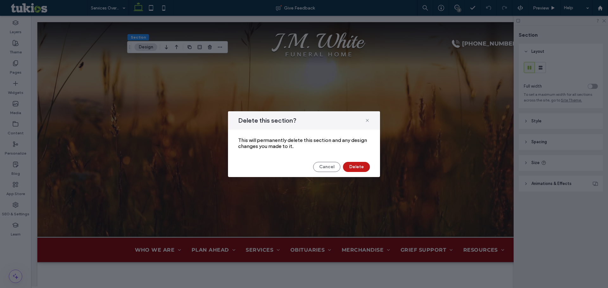
click at [354, 166] on button "Delete" at bounding box center [356, 167] width 27 height 10
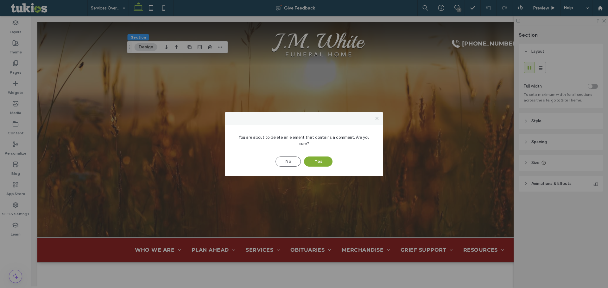
click at [314, 162] on button "Yes" at bounding box center [318, 162] width 28 height 10
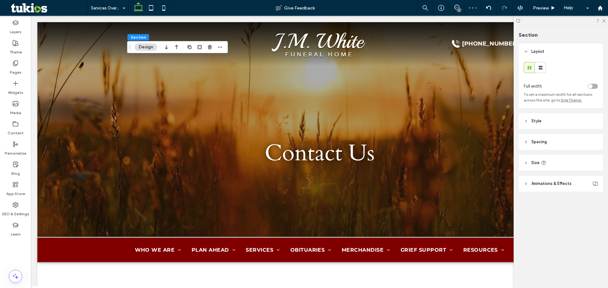
click at [556, 141] on header "Spacing" at bounding box center [561, 142] width 84 height 16
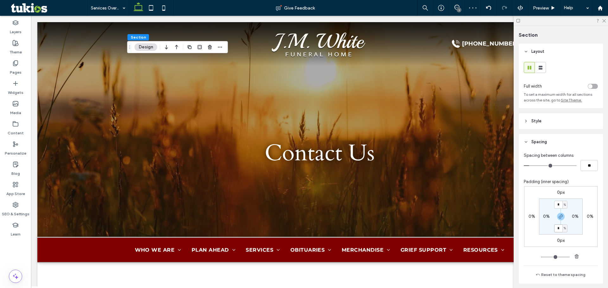
click at [558, 232] on input "*" at bounding box center [558, 229] width 8 height 8
click at [559, 218] on use "button" at bounding box center [561, 217] width 4 height 4
click at [558, 231] on label "2%" at bounding box center [561, 228] width 6 height 5
type input "*"
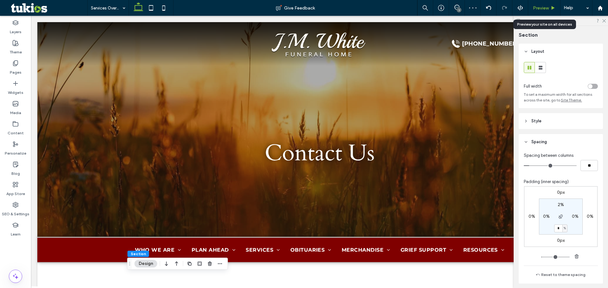
click at [543, 7] on span "Preview" at bounding box center [541, 7] width 16 height 5
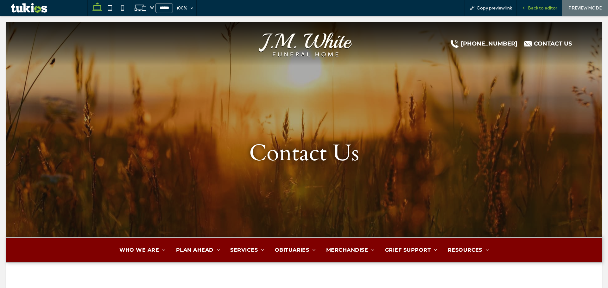
click at [533, 9] on span "Back to editor" at bounding box center [542, 7] width 29 height 5
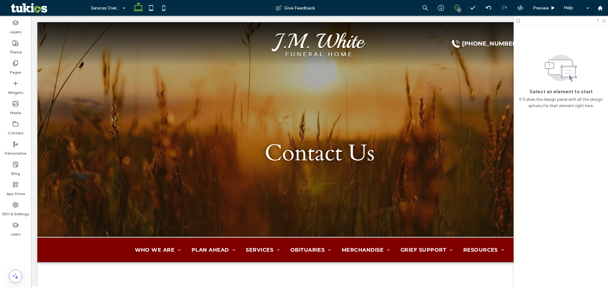
click at [452, 6] on span at bounding box center [457, 7] width 16 height 5
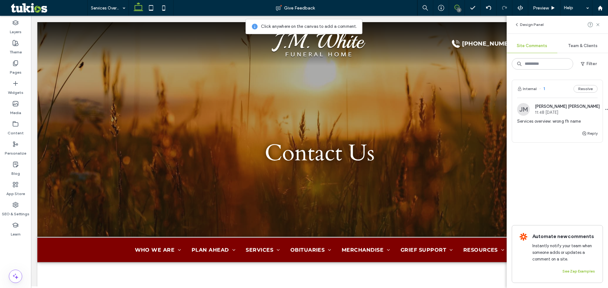
click at [561, 92] on div "Internal 1 Resolve" at bounding box center [557, 89] width 91 height 18
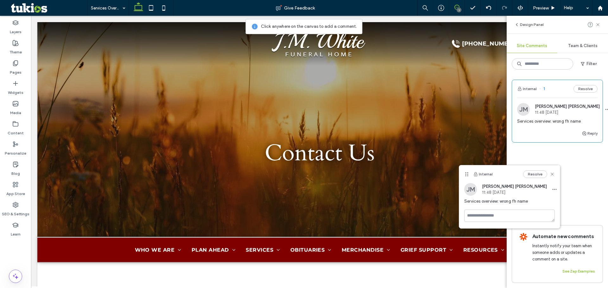
click at [562, 91] on div "Internal 1 Resolve" at bounding box center [557, 89] width 91 height 18
click at [457, 9] on div "1" at bounding box center [459, 10] width 5 height 5
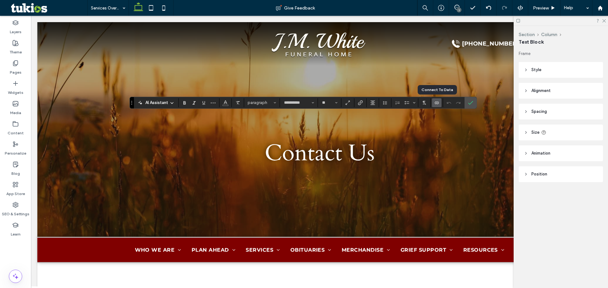
click at [433, 103] on label "Connect To Data" at bounding box center [436, 102] width 9 height 9
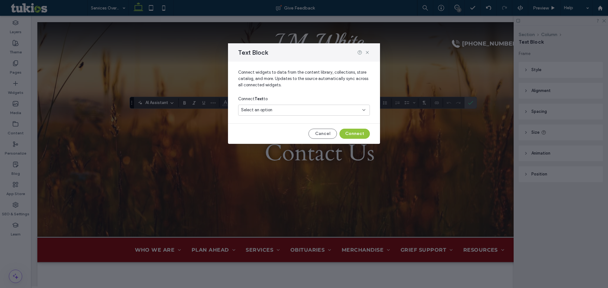
click at [307, 108] on div "Select an option" at bounding box center [300, 110] width 118 height 6
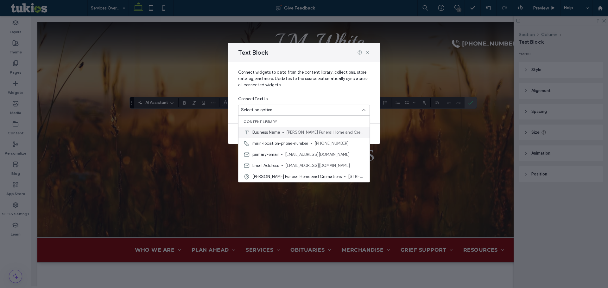
click at [317, 130] on span "JM White Funeral Home and Cremations" at bounding box center [325, 132] width 78 height 6
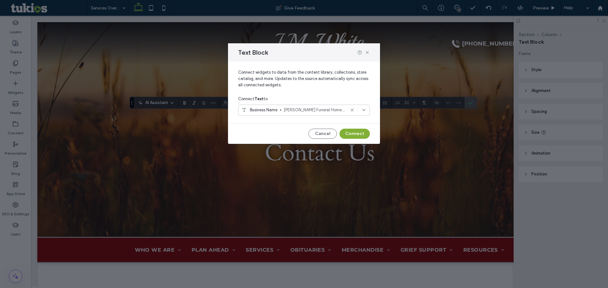
click at [352, 138] on button "Connect" at bounding box center [354, 134] width 30 height 10
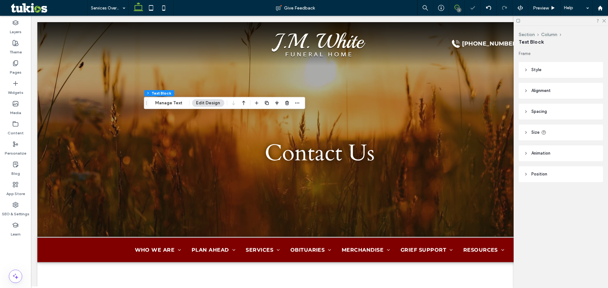
click at [457, 8] on div "1" at bounding box center [457, 7] width 16 height 5
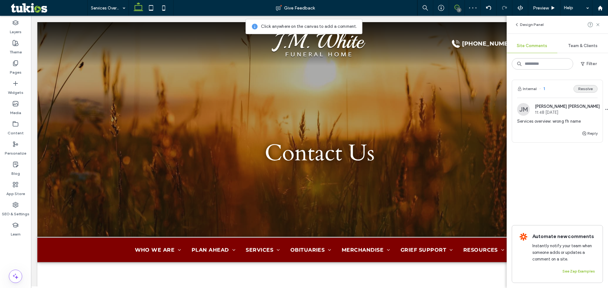
click at [588, 91] on button "Resolve" at bounding box center [585, 89] width 24 height 8
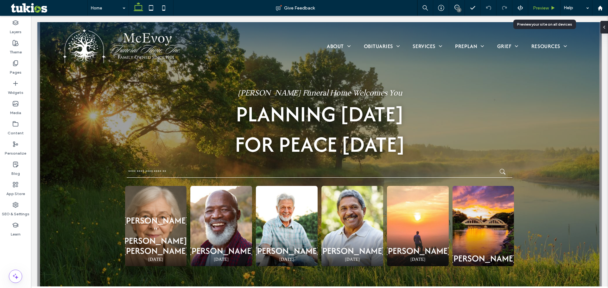
click at [545, 7] on span "Preview" at bounding box center [541, 7] width 16 height 5
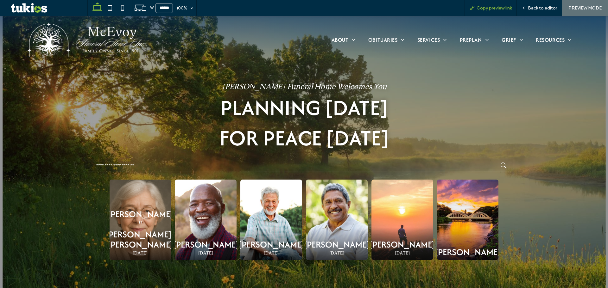
click at [498, 10] on span "Copy preview link" at bounding box center [494, 7] width 35 height 5
